Goal: Task Accomplishment & Management: Manage account settings

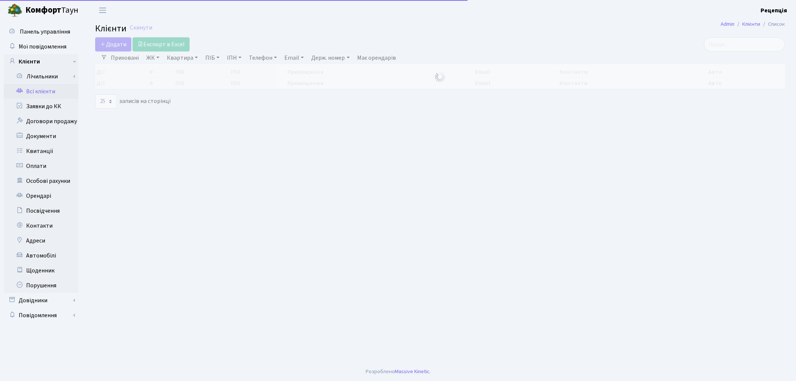
select select "25"
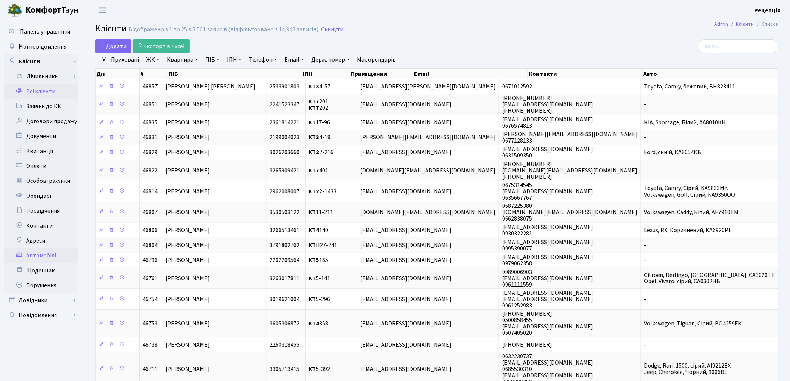
click at [55, 257] on link "Автомобілі" at bounding box center [41, 255] width 75 height 15
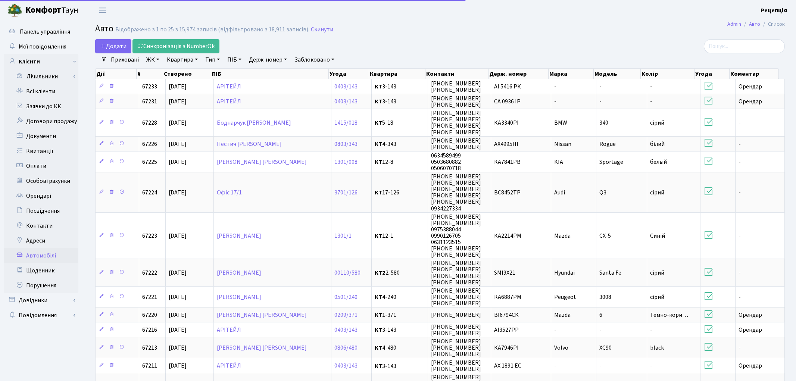
select select "25"
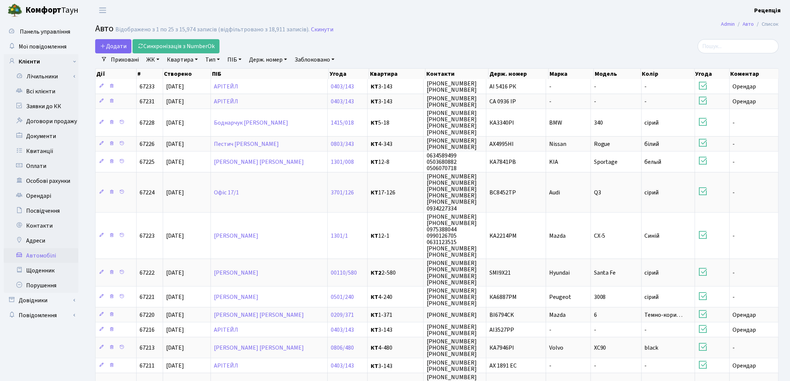
click at [272, 61] on link "Держ. номер" at bounding box center [268, 59] width 44 height 13
type input "7412"
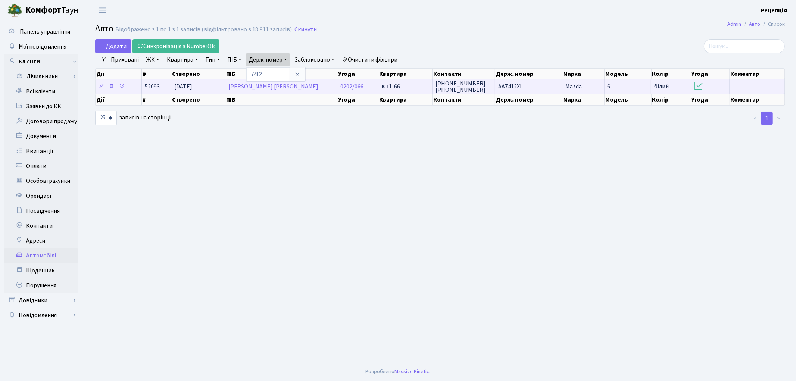
click at [535, 88] on td "AA7412XI" at bounding box center [528, 86] width 67 height 15
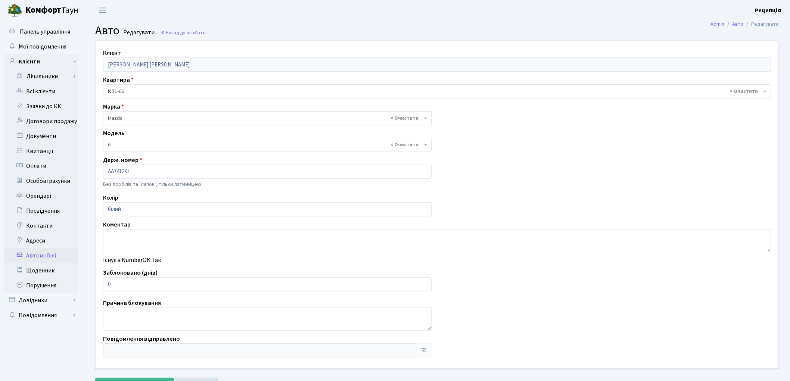
select select "55"
click at [40, 91] on link "Всі клієнти" at bounding box center [41, 91] width 75 height 15
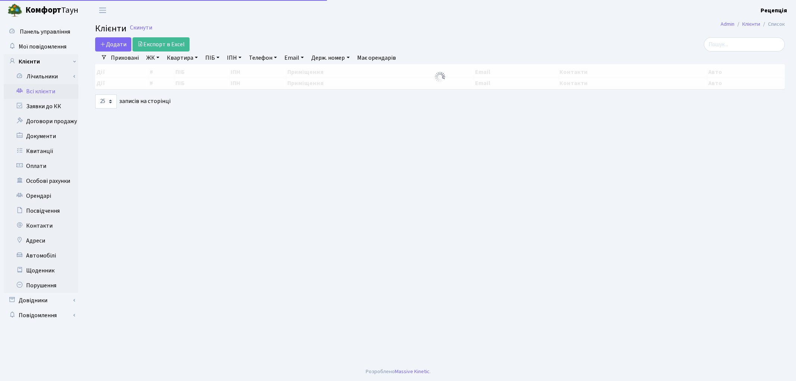
select select "25"
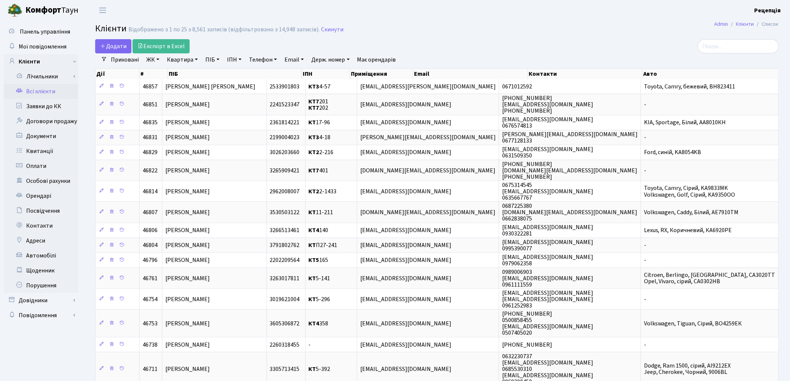
click at [158, 58] on link "ЖК" at bounding box center [152, 59] width 19 height 13
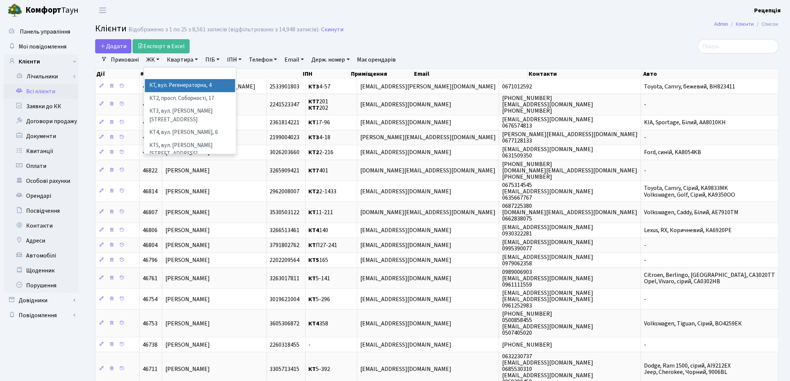
click at [170, 85] on li "КТ, вул. Регенераторна, 4" at bounding box center [190, 85] width 90 height 13
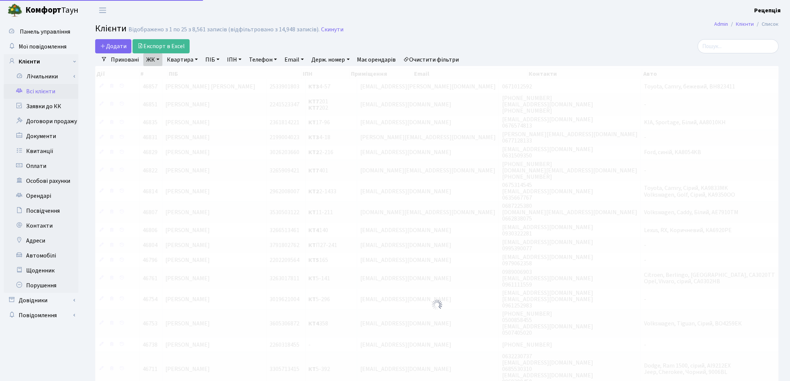
click at [185, 59] on link "Квартира" at bounding box center [182, 59] width 37 height 13
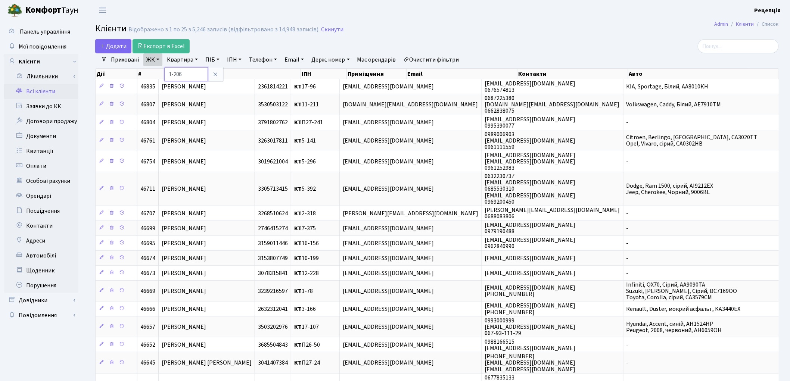
type input "1-206"
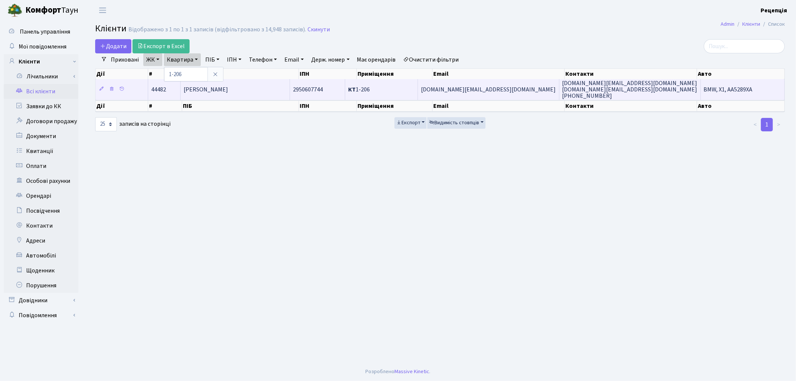
click at [220, 93] on span "[PERSON_NAME]" at bounding box center [206, 89] width 44 height 8
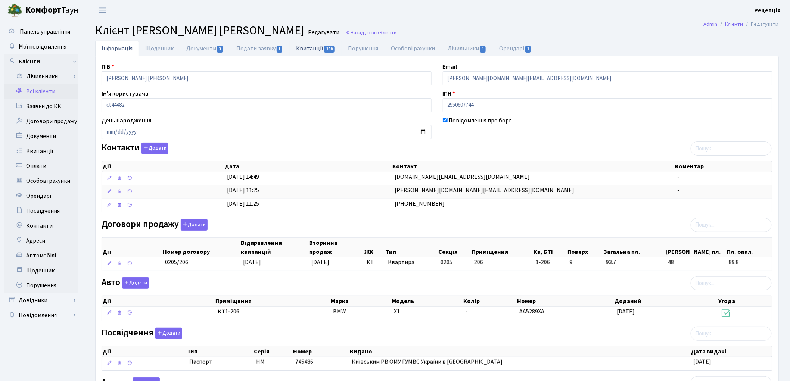
click at [308, 50] on link "Квитанції 158" at bounding box center [316, 48] width 52 height 15
select select "25"
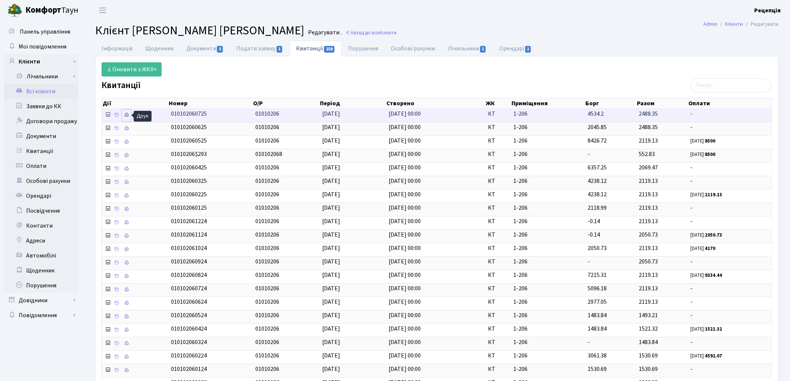
click at [126, 115] on icon at bounding box center [126, 114] width 5 height 5
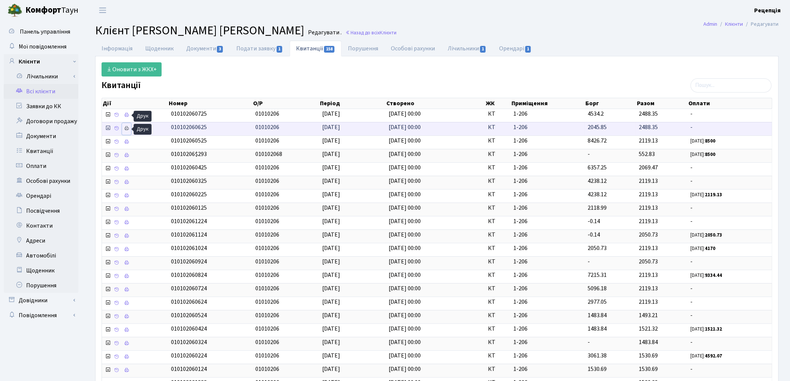
click at [127, 131] on icon at bounding box center [126, 128] width 5 height 5
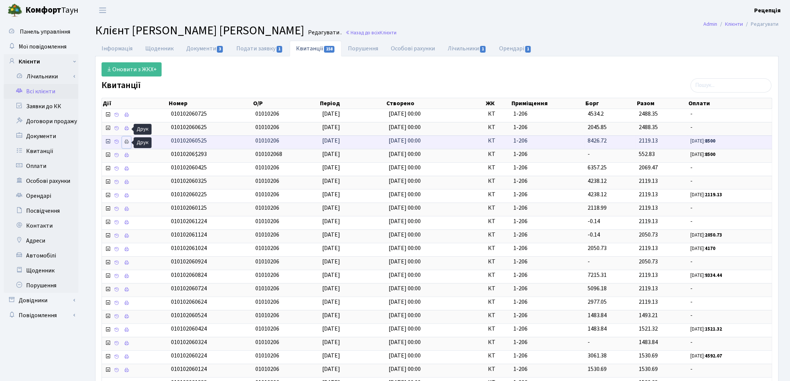
click at [126, 144] on icon at bounding box center [126, 141] width 5 height 5
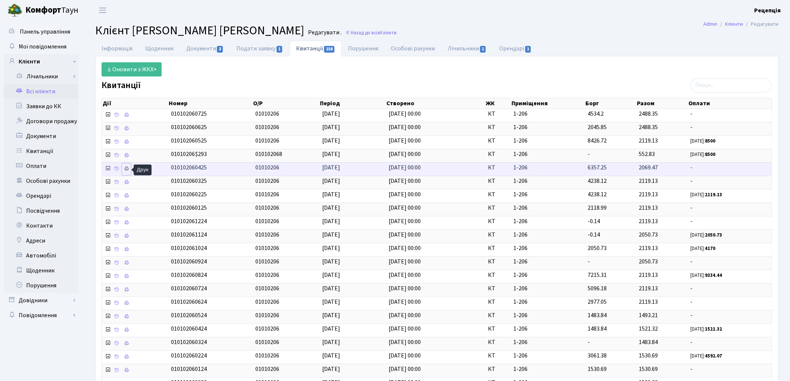
click at [127, 171] on icon at bounding box center [126, 168] width 5 height 5
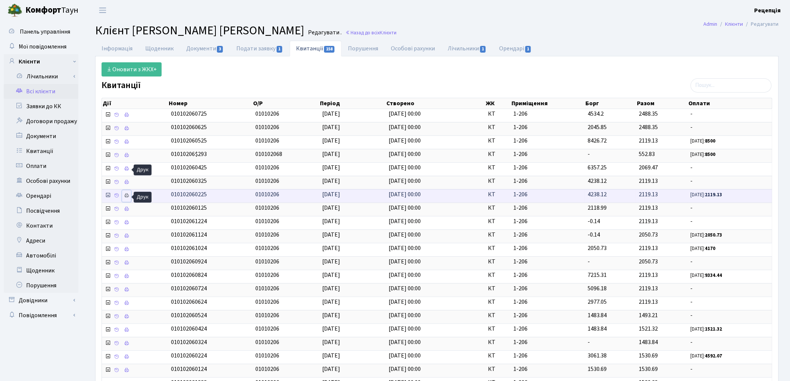
click at [127, 197] on icon at bounding box center [126, 195] width 5 height 5
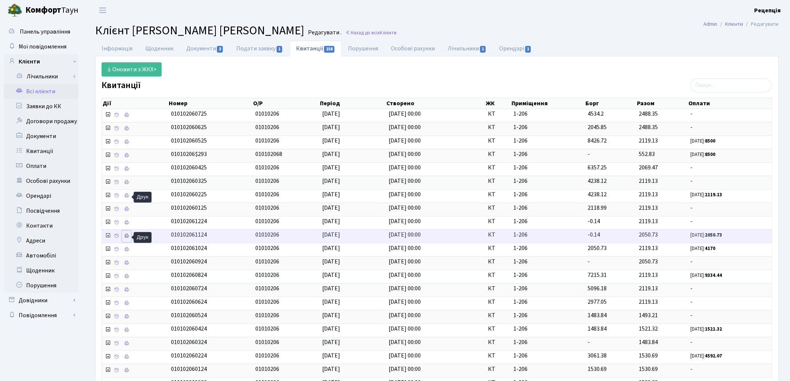
click at [129, 237] on link at bounding box center [126, 237] width 9 height 12
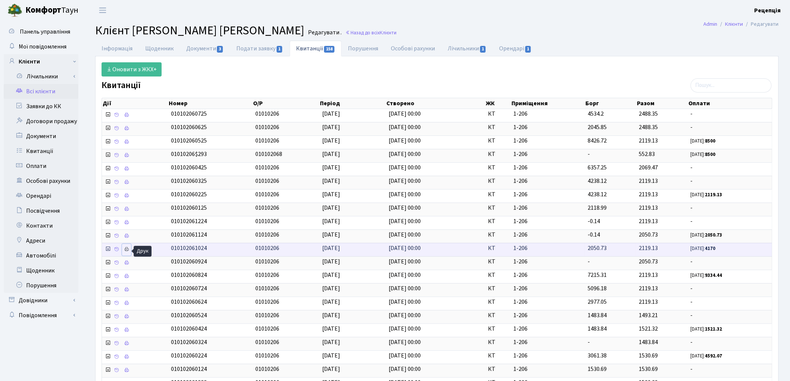
click at [129, 247] on link at bounding box center [126, 250] width 9 height 12
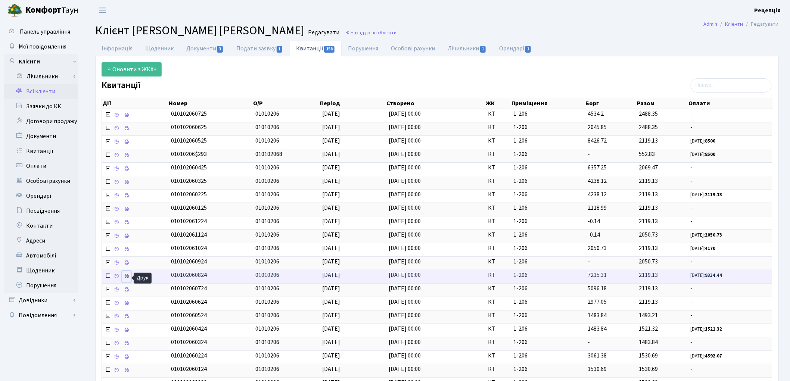
click at [130, 275] on link at bounding box center [126, 277] width 9 height 12
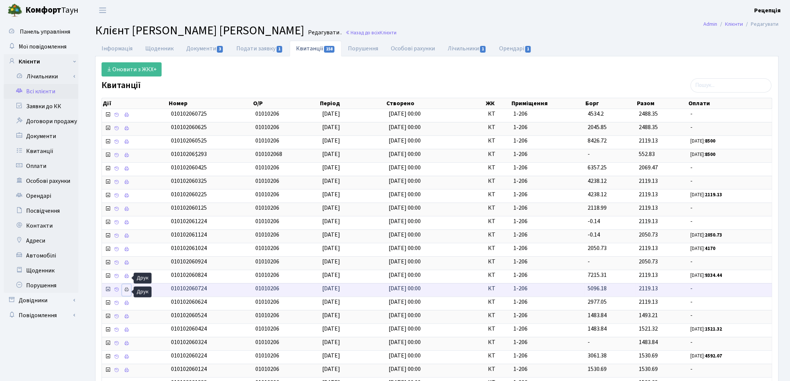
click at [125, 292] on icon at bounding box center [126, 289] width 5 height 5
click at [118, 48] on link "Інформація" at bounding box center [117, 48] width 44 height 15
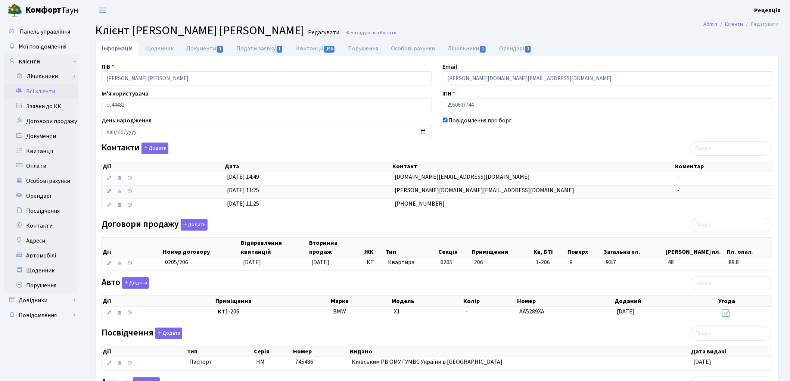
click at [57, 91] on link "Всі клієнти" at bounding box center [41, 91] width 75 height 15
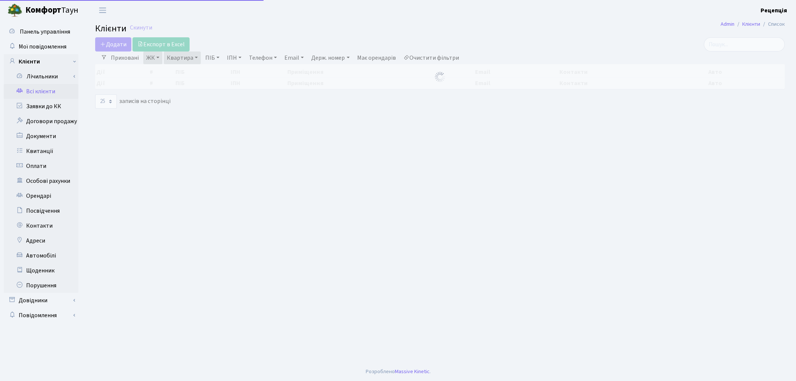
select select "25"
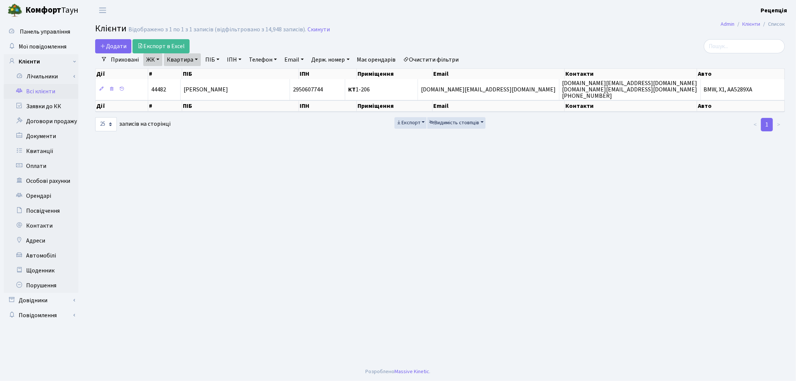
click at [424, 61] on link "Очистити фільтри" at bounding box center [431, 59] width 62 height 13
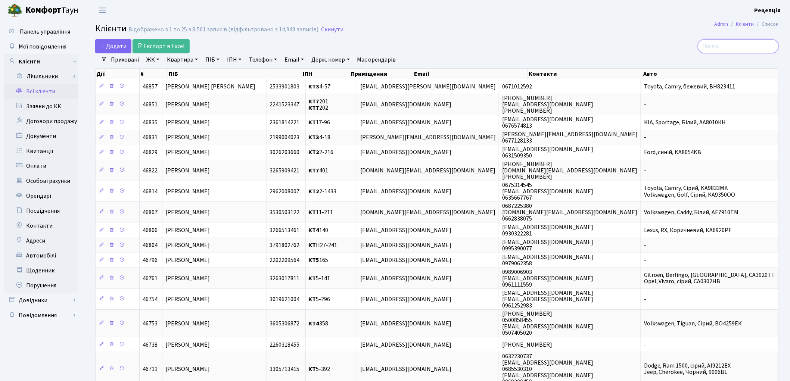
click at [708, 46] on input "search" at bounding box center [737, 46] width 81 height 14
